Goal: Task Accomplishment & Management: Complete application form

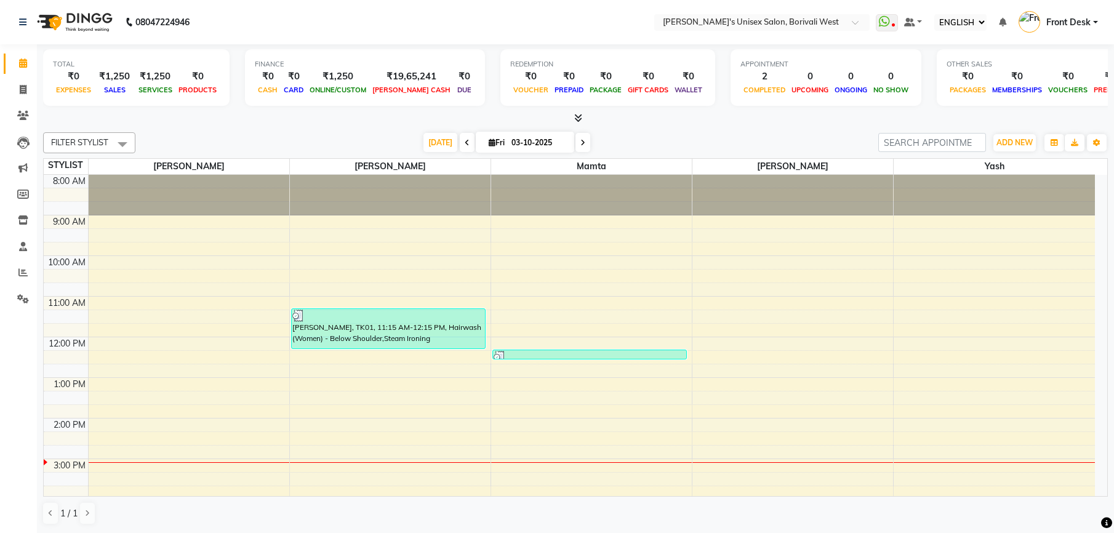
select select "ec"
click at [23, 80] on link "INVOICE" at bounding box center [19, 90] width 30 height 20
select select "service"
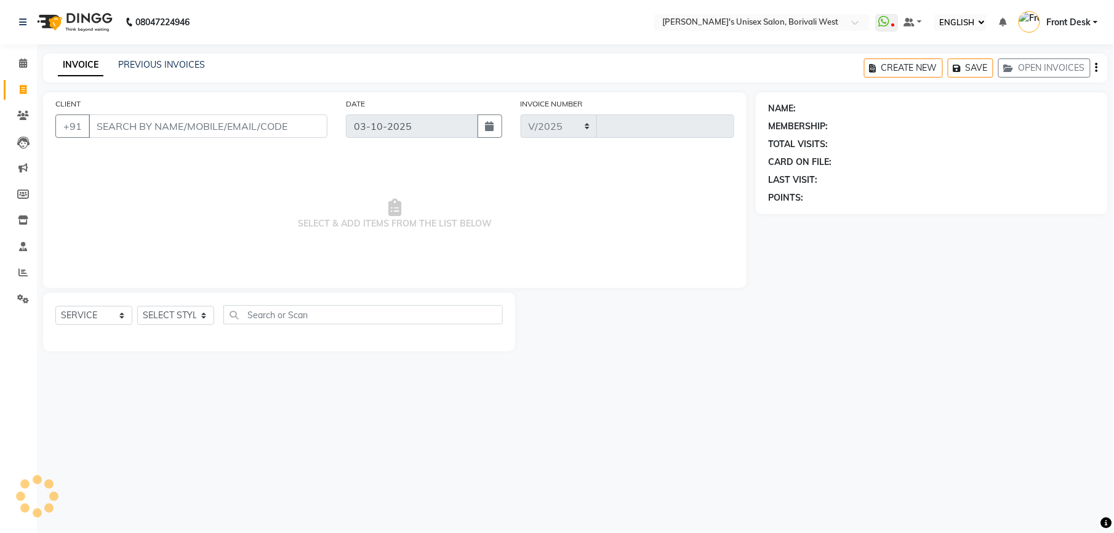
select select "4025"
type input "1220"
click at [203, 318] on select "SELECT STYLIST Front Desk [PERSON_NAME] Mamta [PERSON_NAME] Yash" at bounding box center [175, 315] width 77 height 19
select select "20335"
click at [137, 306] on select "SELECT STYLIST Front Desk [PERSON_NAME] Mamta [PERSON_NAME] Yash" at bounding box center [175, 315] width 77 height 19
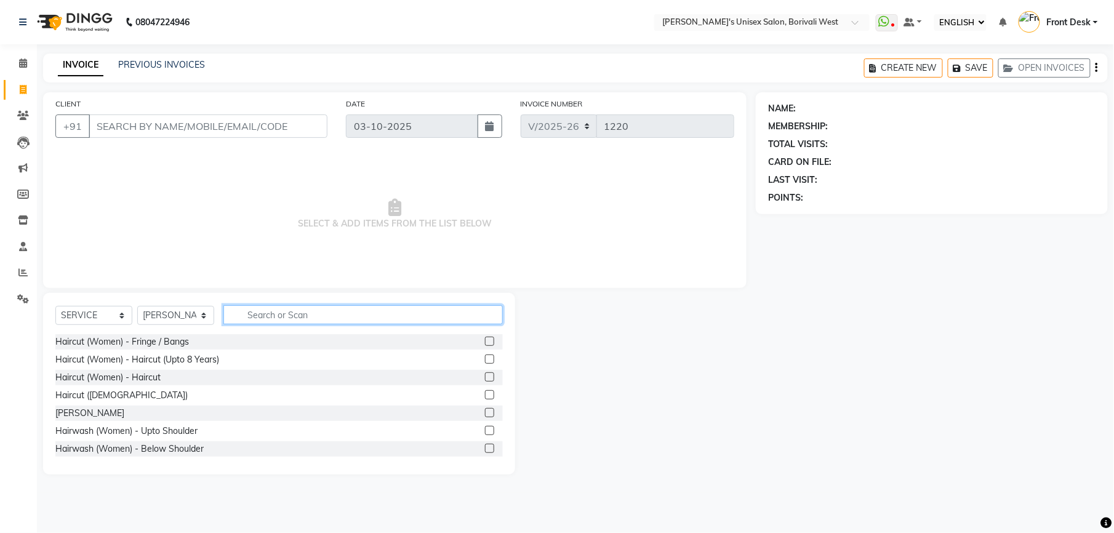
click at [273, 313] on input "text" at bounding box center [362, 314] width 279 height 19
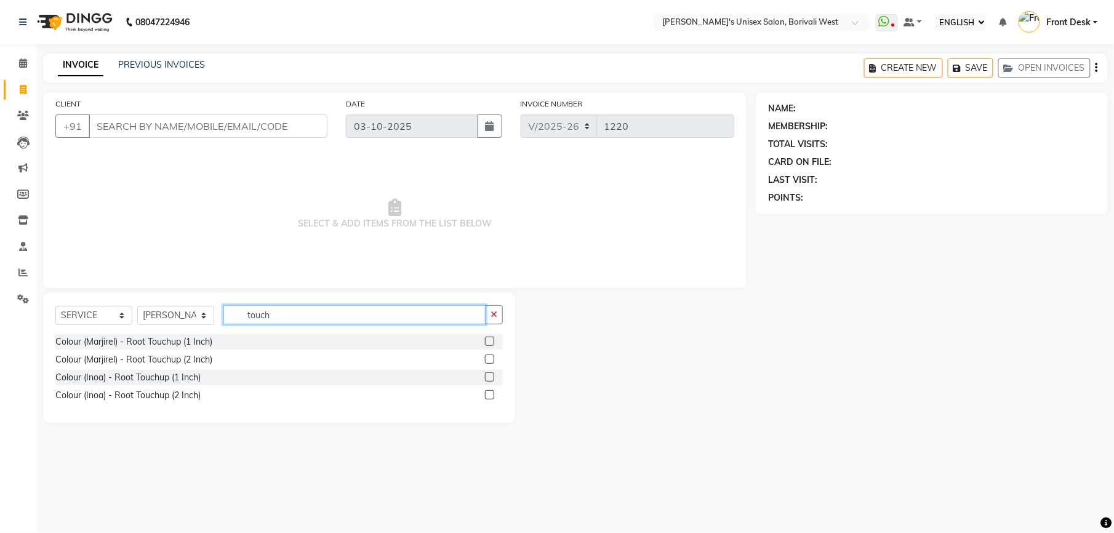
type input "touch"
click at [489, 357] on label at bounding box center [489, 359] width 9 height 9
click at [489, 357] on input "checkbox" at bounding box center [489, 360] width 8 height 8
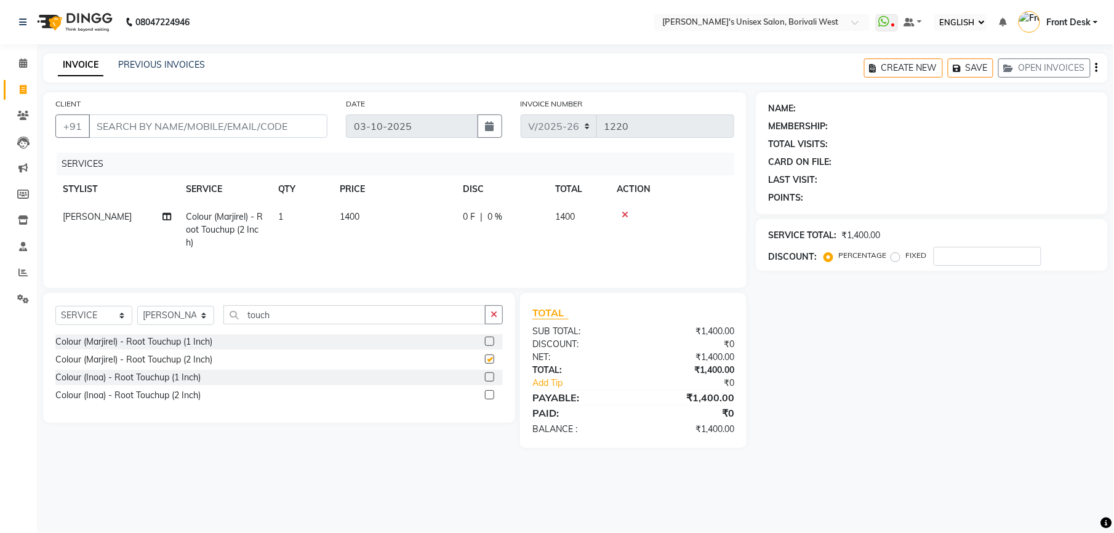
checkbox input "false"
click at [367, 222] on td "1400" at bounding box center [393, 230] width 123 height 54
select select "20335"
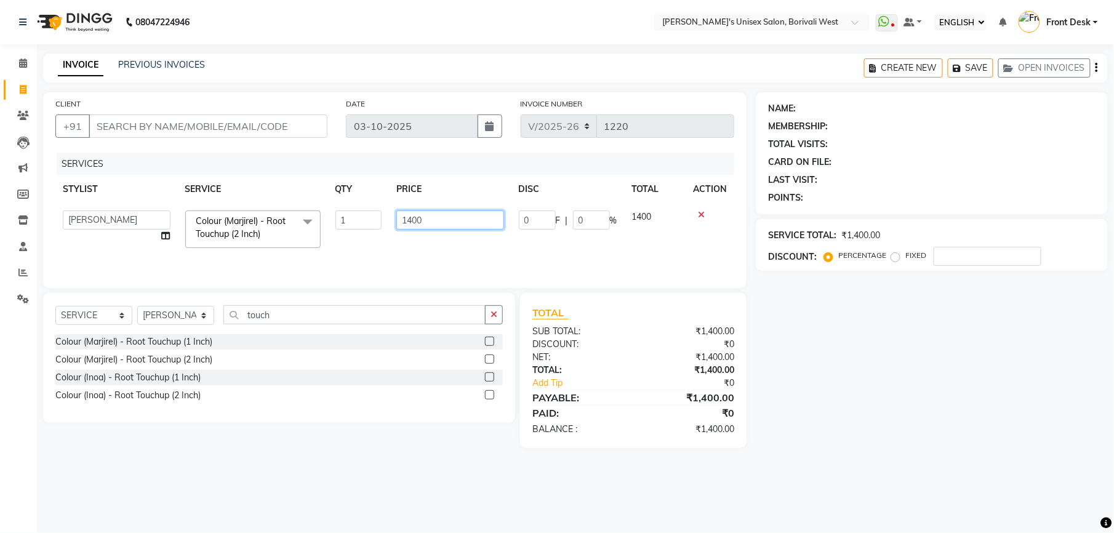
click at [464, 215] on input "1400" at bounding box center [450, 220] width 108 height 19
type input "1"
type input "1300"
click at [291, 318] on input "touch" at bounding box center [354, 314] width 262 height 19
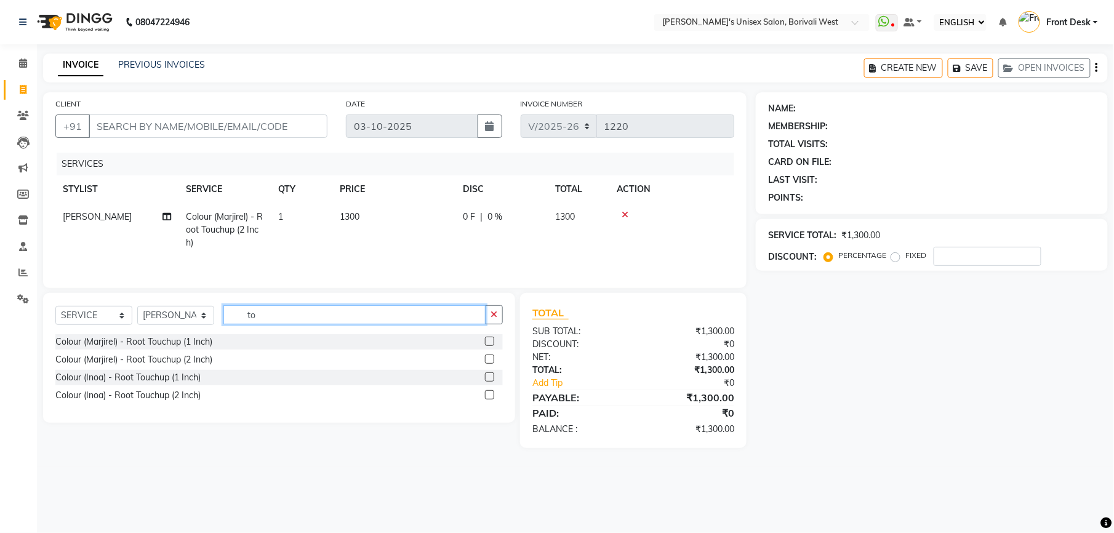
type input "t"
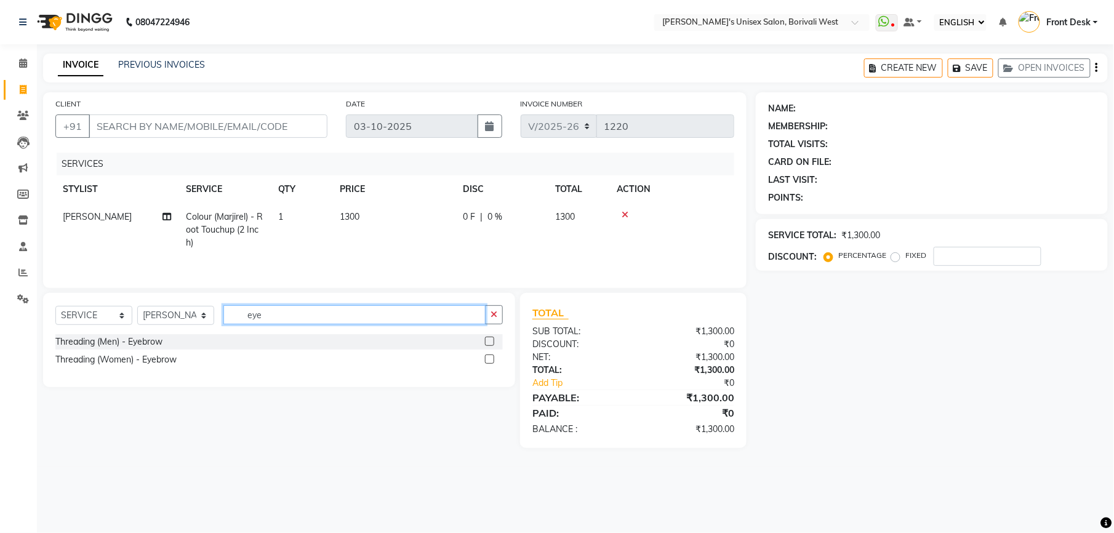
type input "eye"
click at [491, 364] on label at bounding box center [489, 359] width 9 height 9
click at [491, 364] on input "checkbox" at bounding box center [489, 360] width 8 height 8
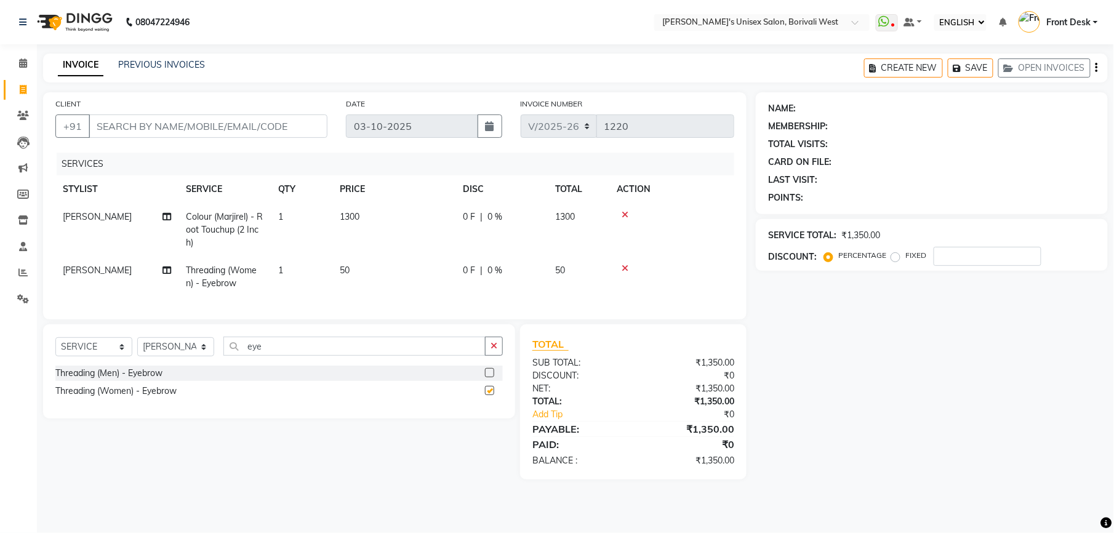
checkbox input "false"
click at [204, 356] on select "SELECT STYLIST Front Desk [PERSON_NAME] Mamta [PERSON_NAME] Yash" at bounding box center [175, 346] width 77 height 19
select select "20336"
click at [137, 350] on select "SELECT STYLIST Front Desk [PERSON_NAME] Mamta [PERSON_NAME] Yash" at bounding box center [175, 346] width 77 height 19
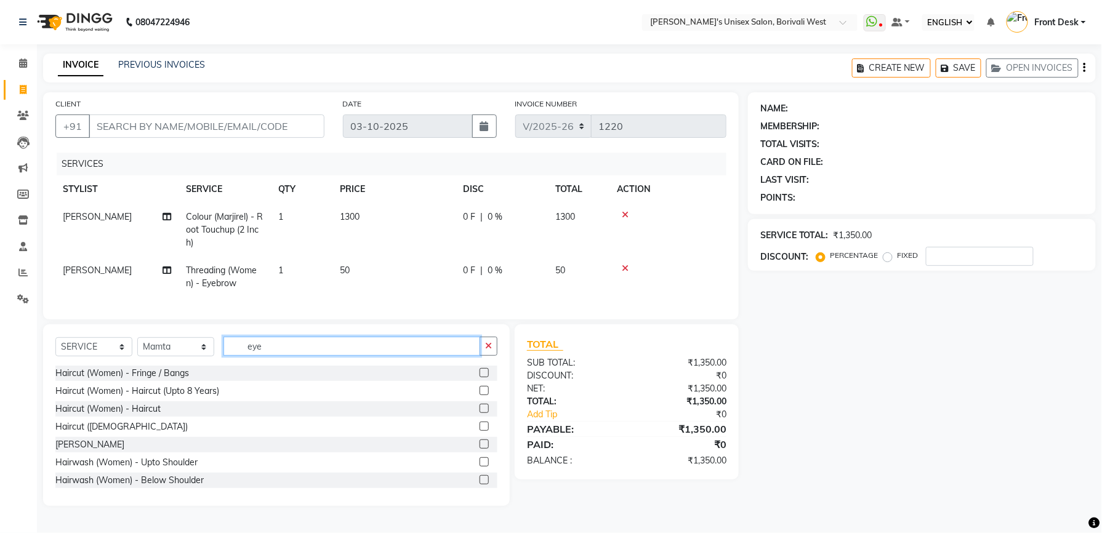
click at [343, 356] on input "eye" at bounding box center [351, 346] width 257 height 19
type input "e"
type input "under"
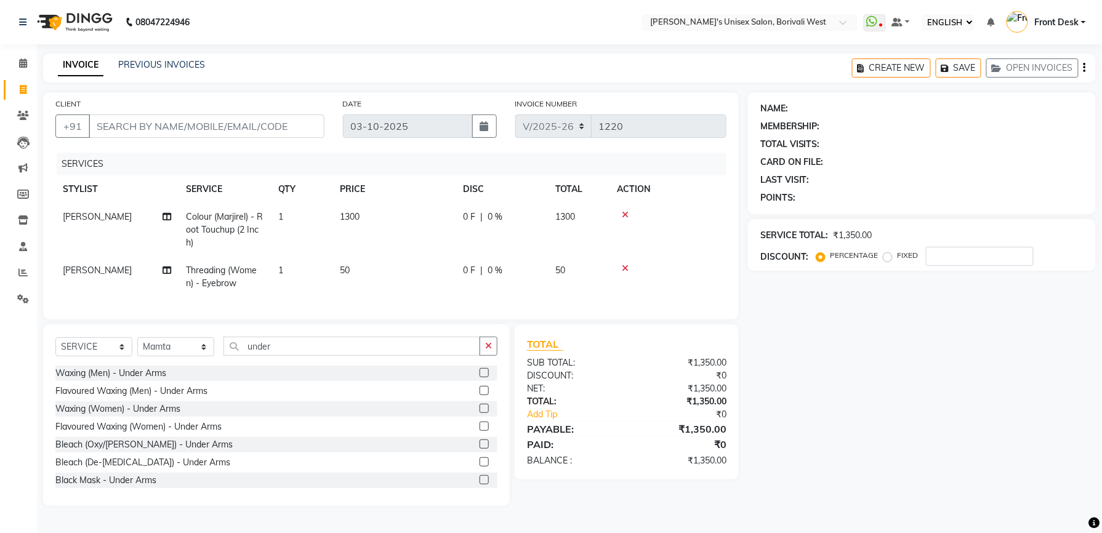
click at [479, 413] on label at bounding box center [483, 408] width 9 height 9
click at [479, 413] on input "checkbox" at bounding box center [483, 409] width 8 height 8
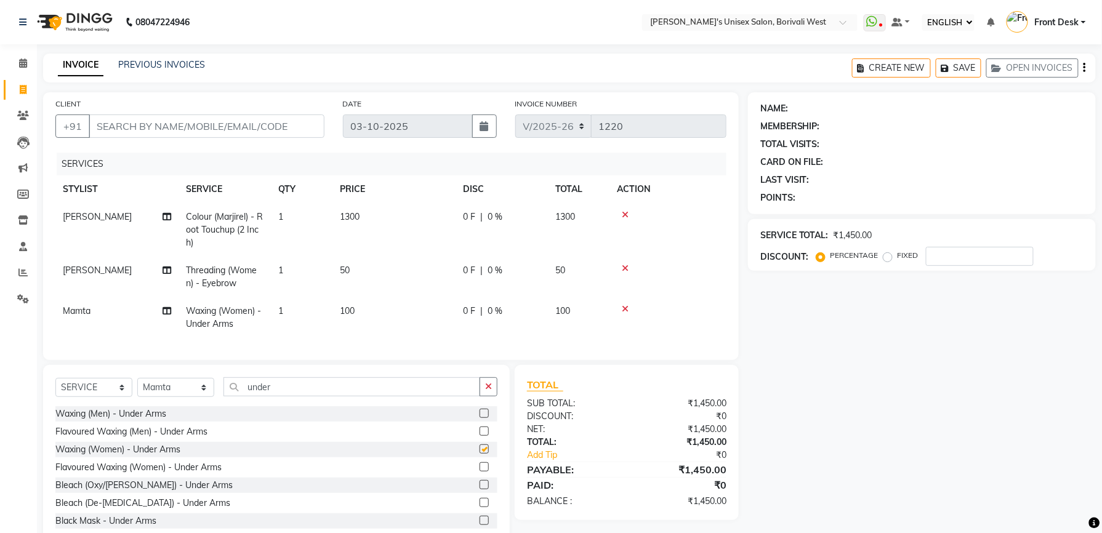
checkbox input "false"
click at [206, 124] on input "CLIENT" at bounding box center [207, 125] width 236 height 23
type input "a"
type input "0"
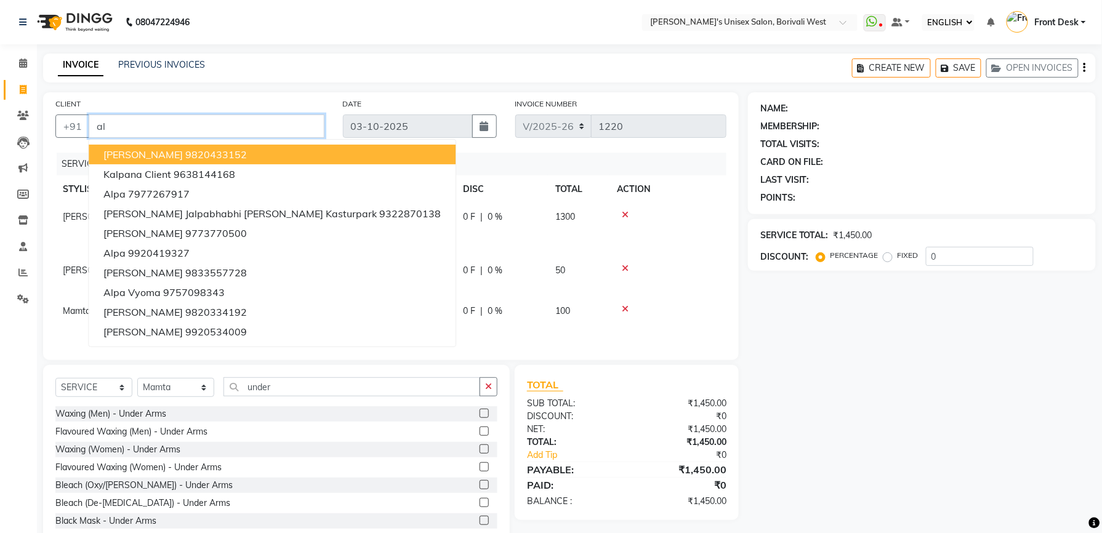
type input "a"
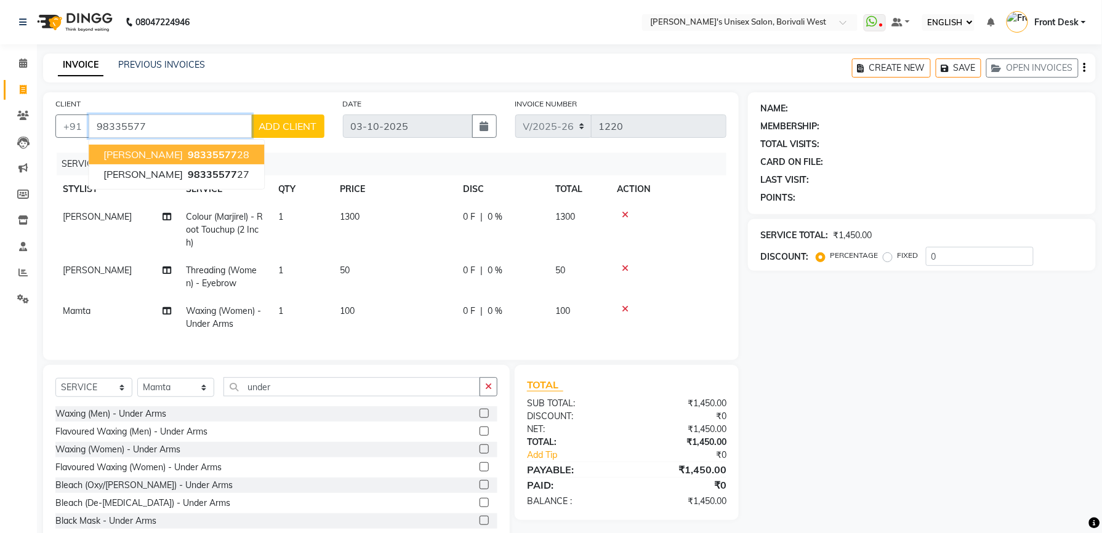
click at [134, 148] on span "[PERSON_NAME]" at bounding box center [142, 154] width 79 height 12
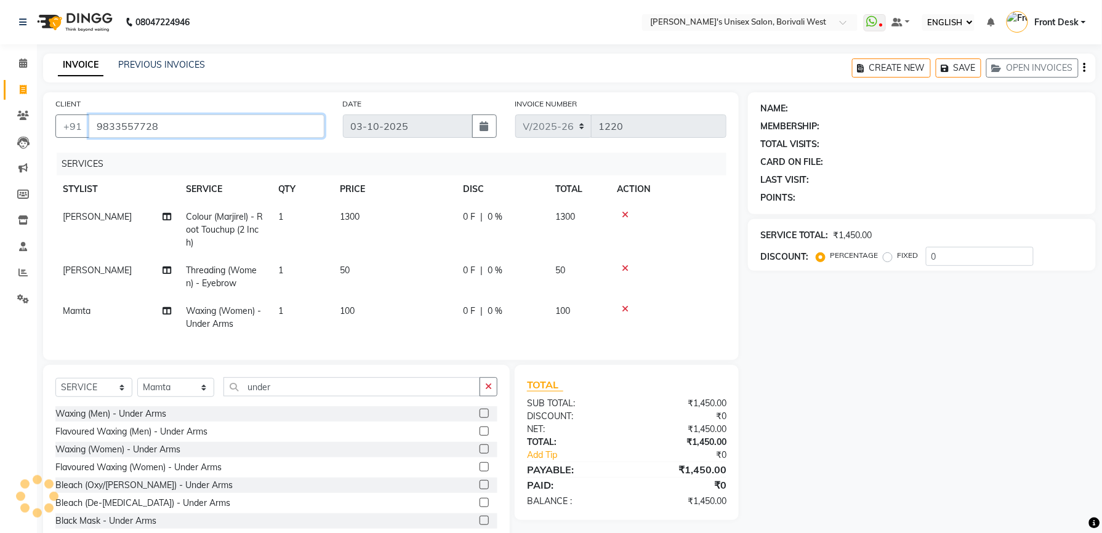
type input "9833557728"
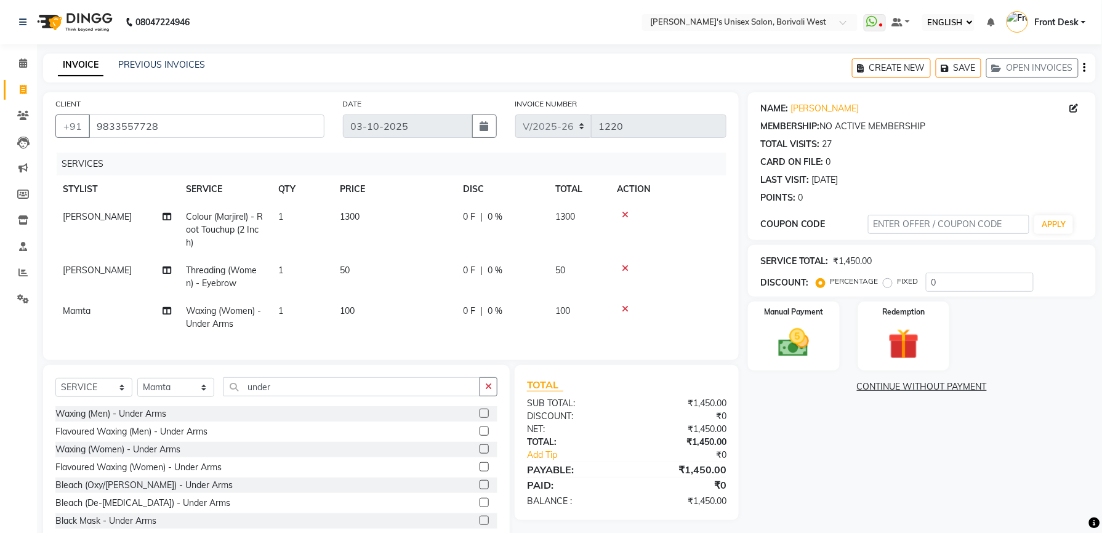
click at [934, 383] on link "CONTINUE WITHOUT PAYMENT" at bounding box center [921, 386] width 343 height 13
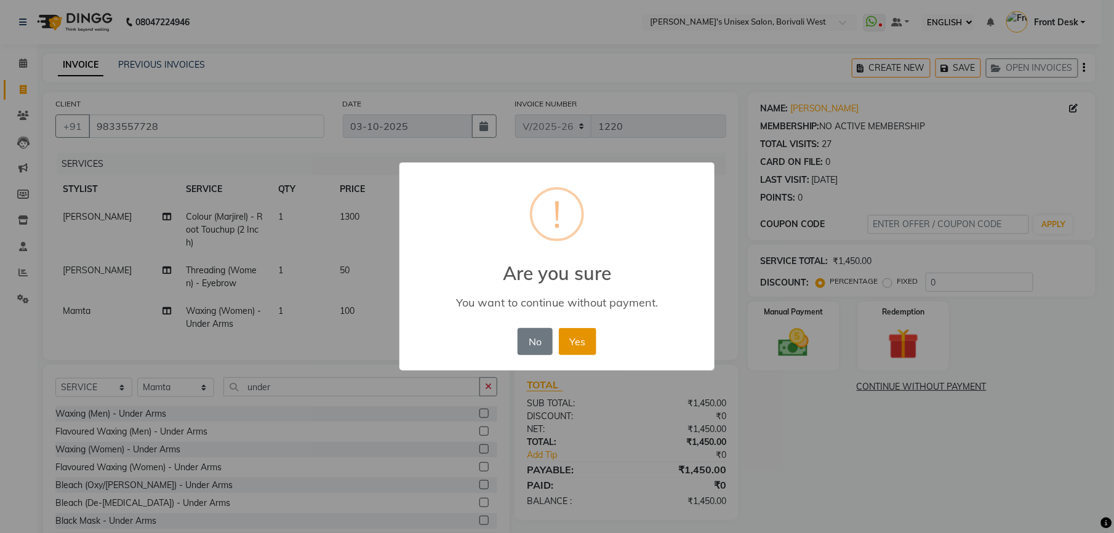
click at [577, 343] on button "Yes" at bounding box center [578, 341] width 38 height 27
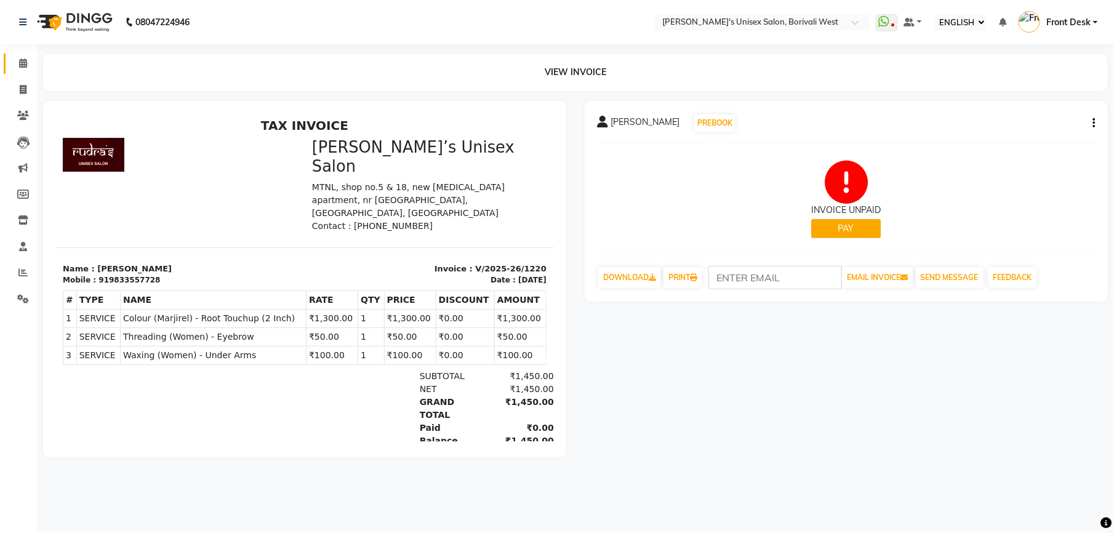
click at [18, 57] on span at bounding box center [23, 64] width 22 height 14
